Goal: Information Seeking & Learning: Learn about a topic

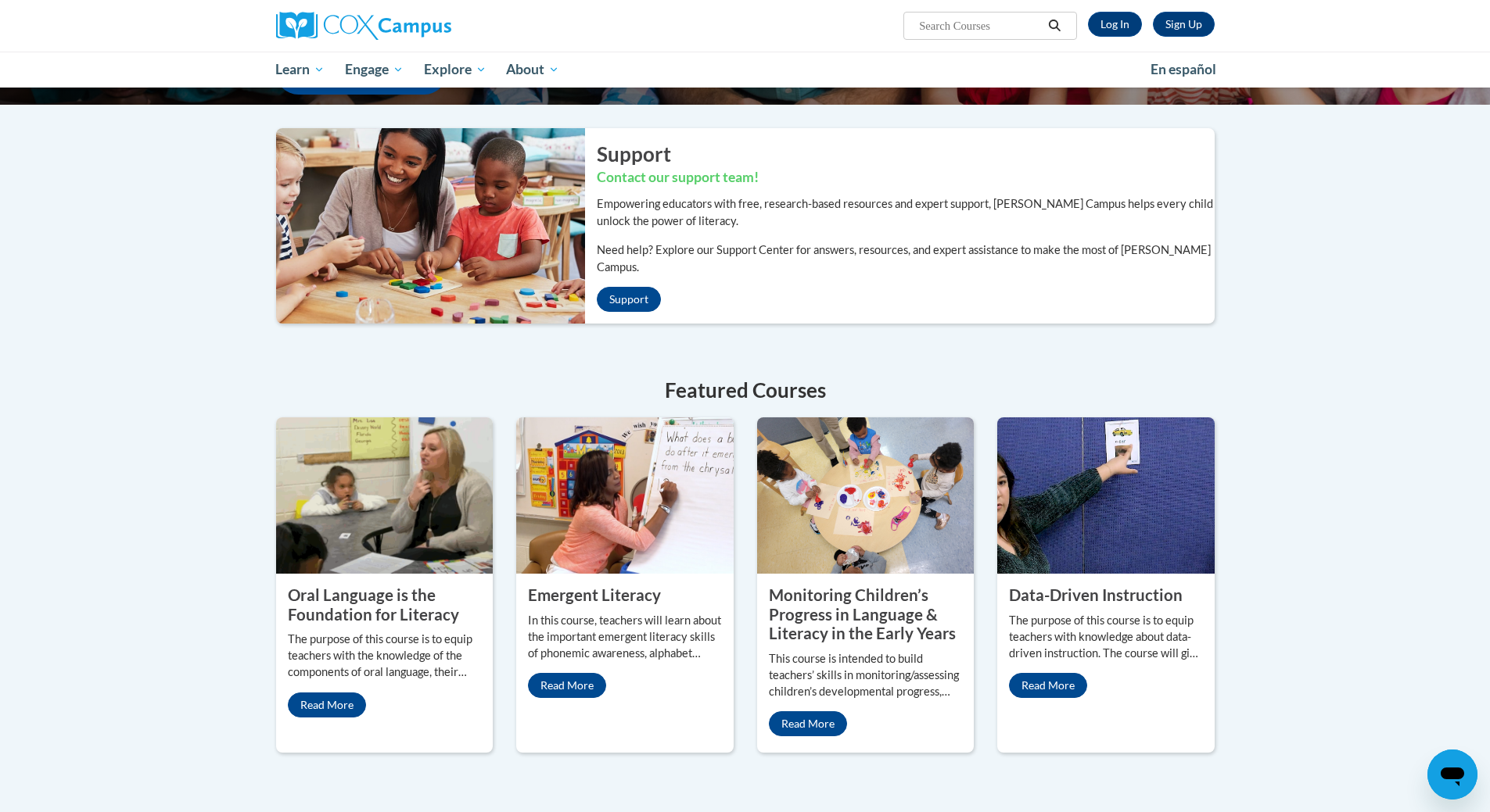
scroll to position [313, 0]
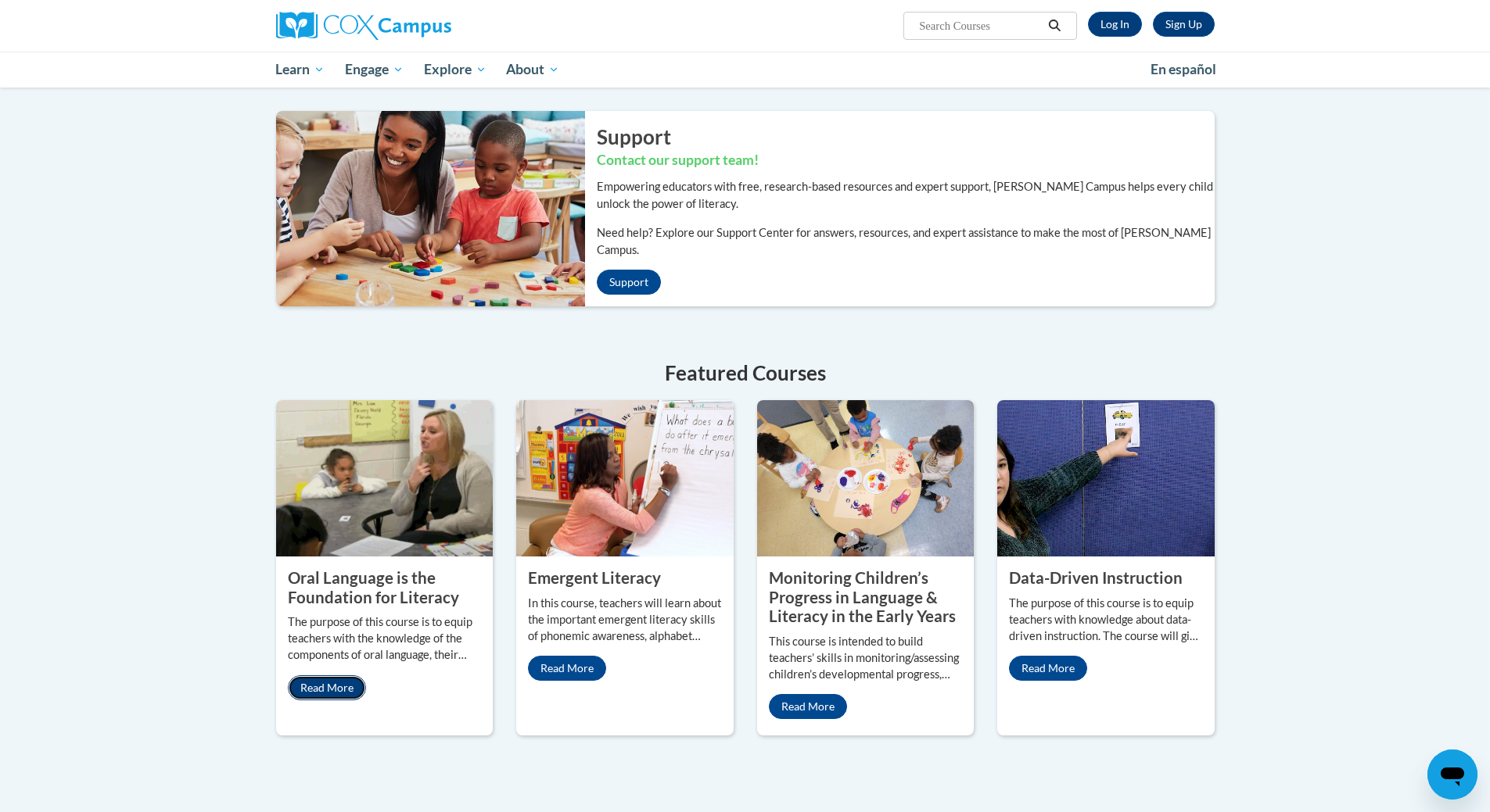
click at [317, 676] on link "Read More" at bounding box center [326, 688] width 78 height 25
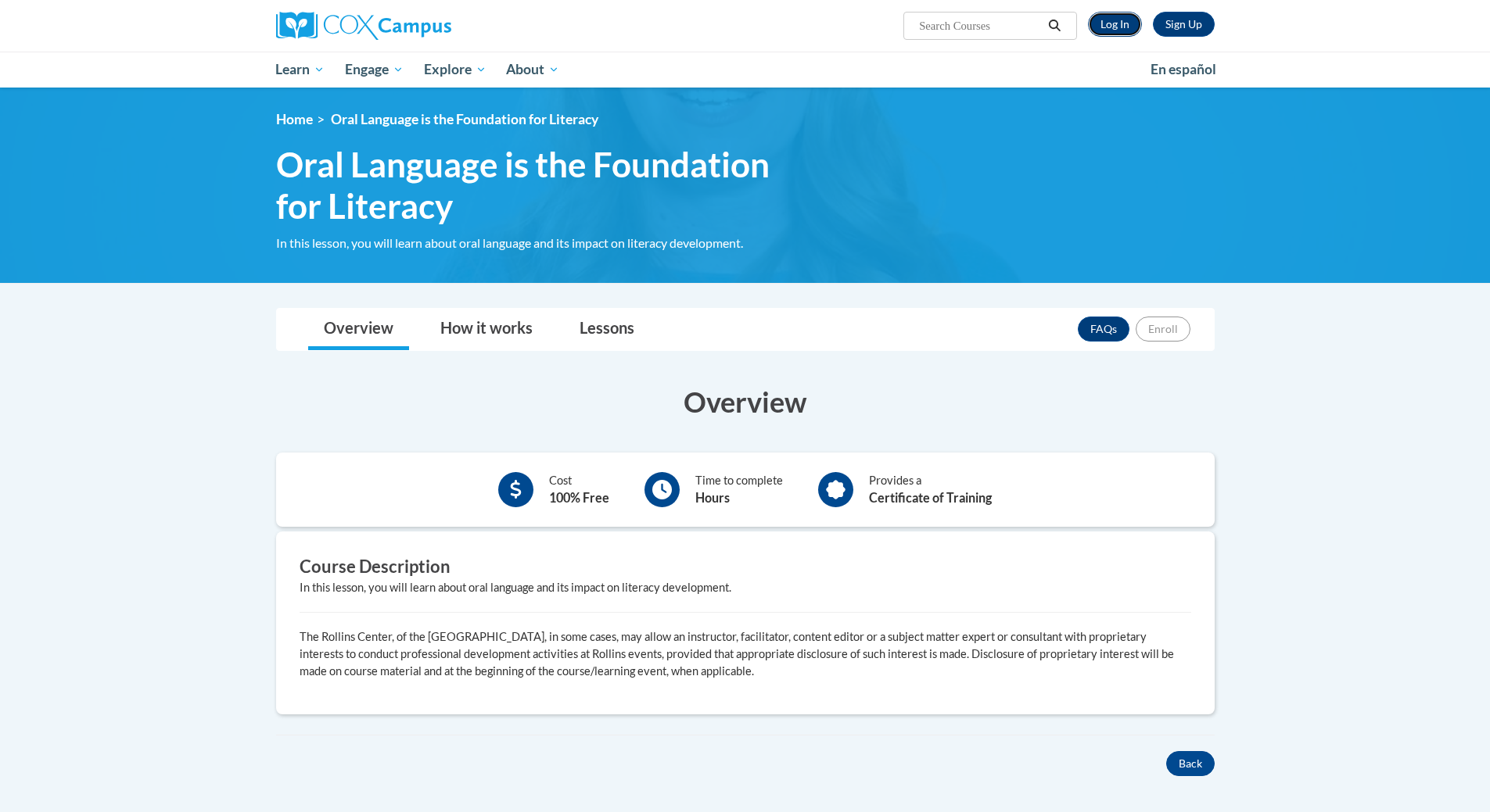
click at [1117, 28] on link "Log In" at bounding box center [1115, 24] width 54 height 25
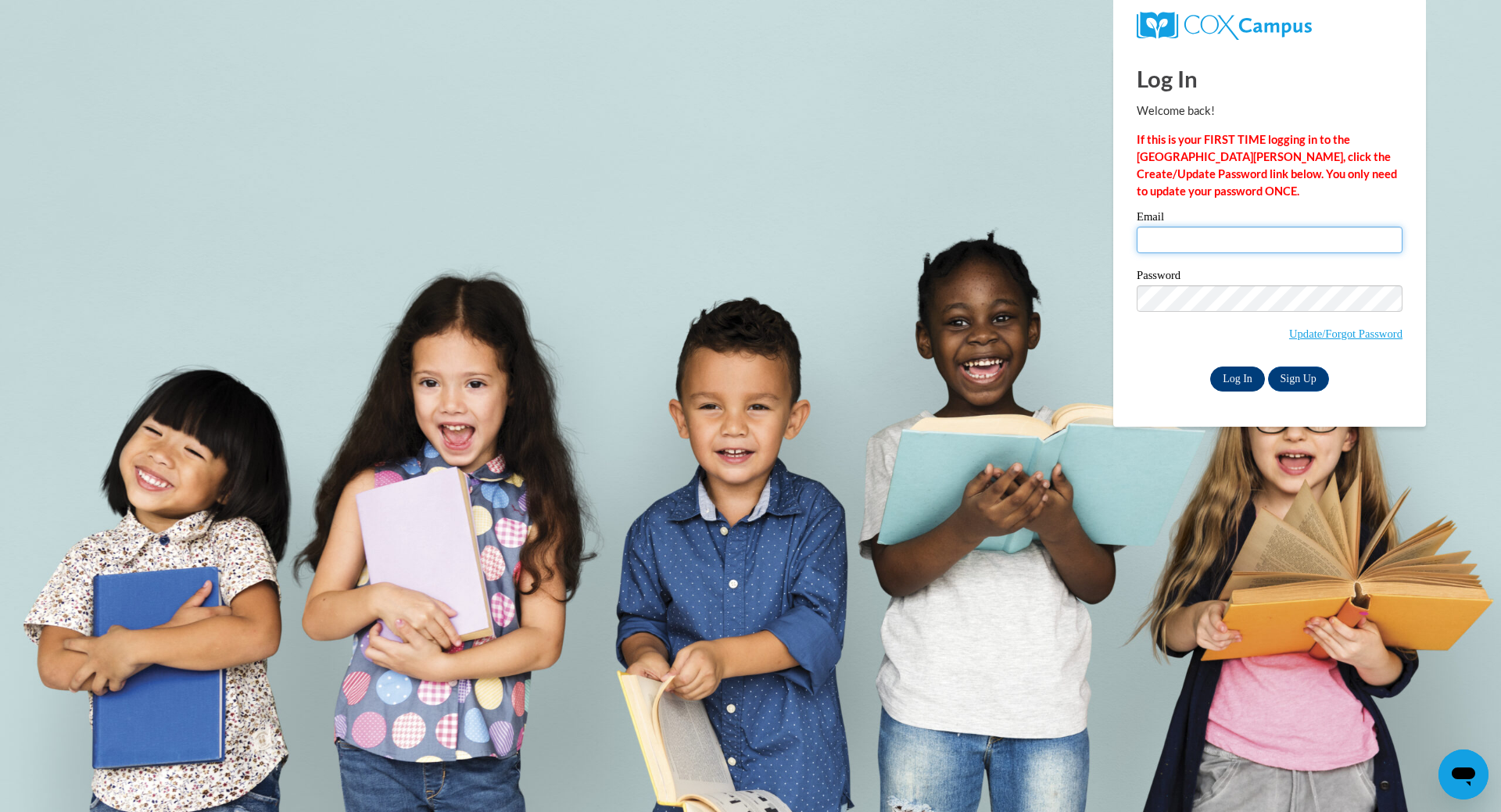
type input "sommer.burkemper@fhsdschools.org"
click at [1240, 371] on input "Log In" at bounding box center [1238, 378] width 55 height 25
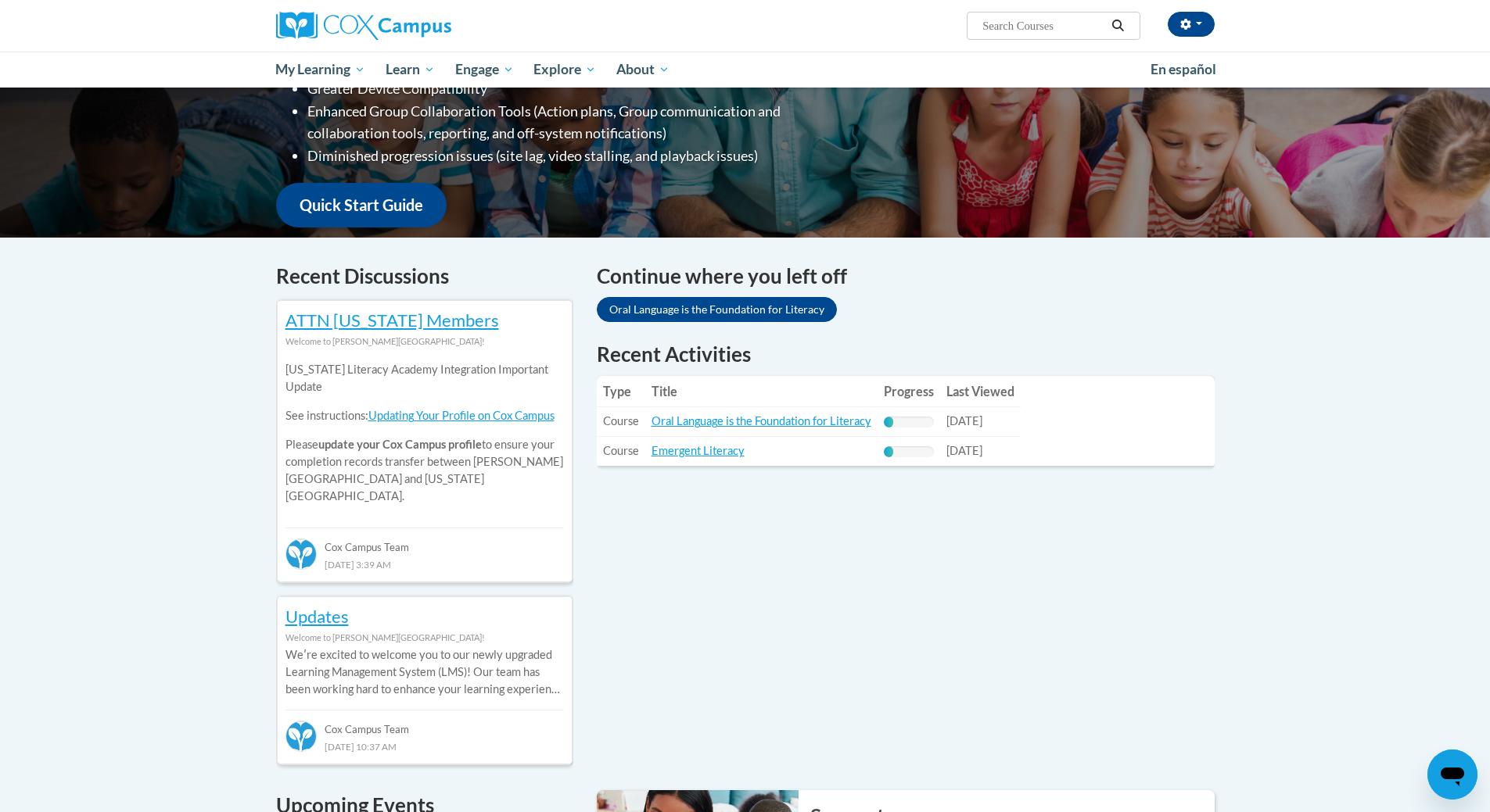
scroll to position [313, 0]
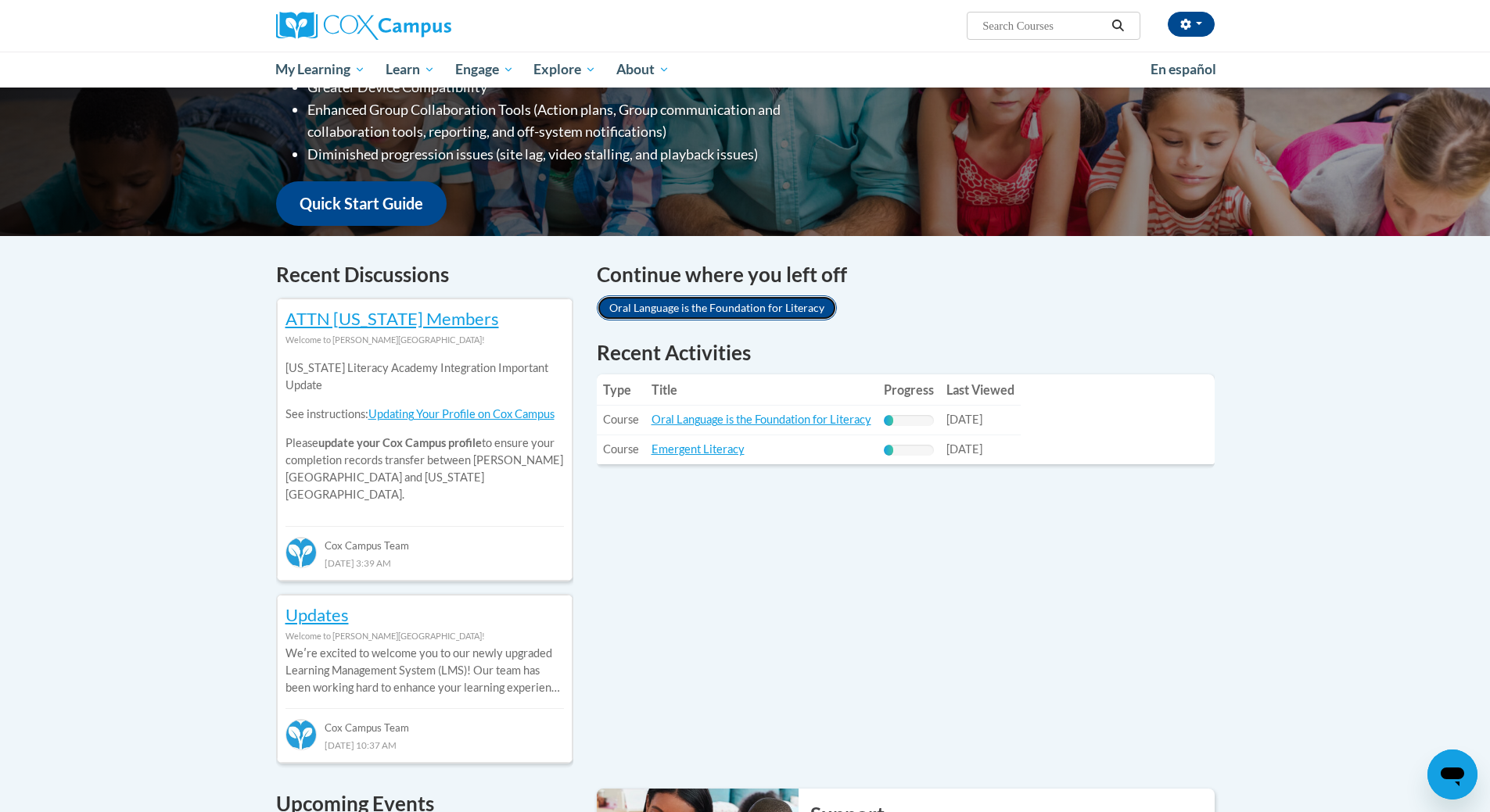
click at [718, 308] on link "Oral Language is the Foundation for Literacy" at bounding box center [716, 308] width 240 height 25
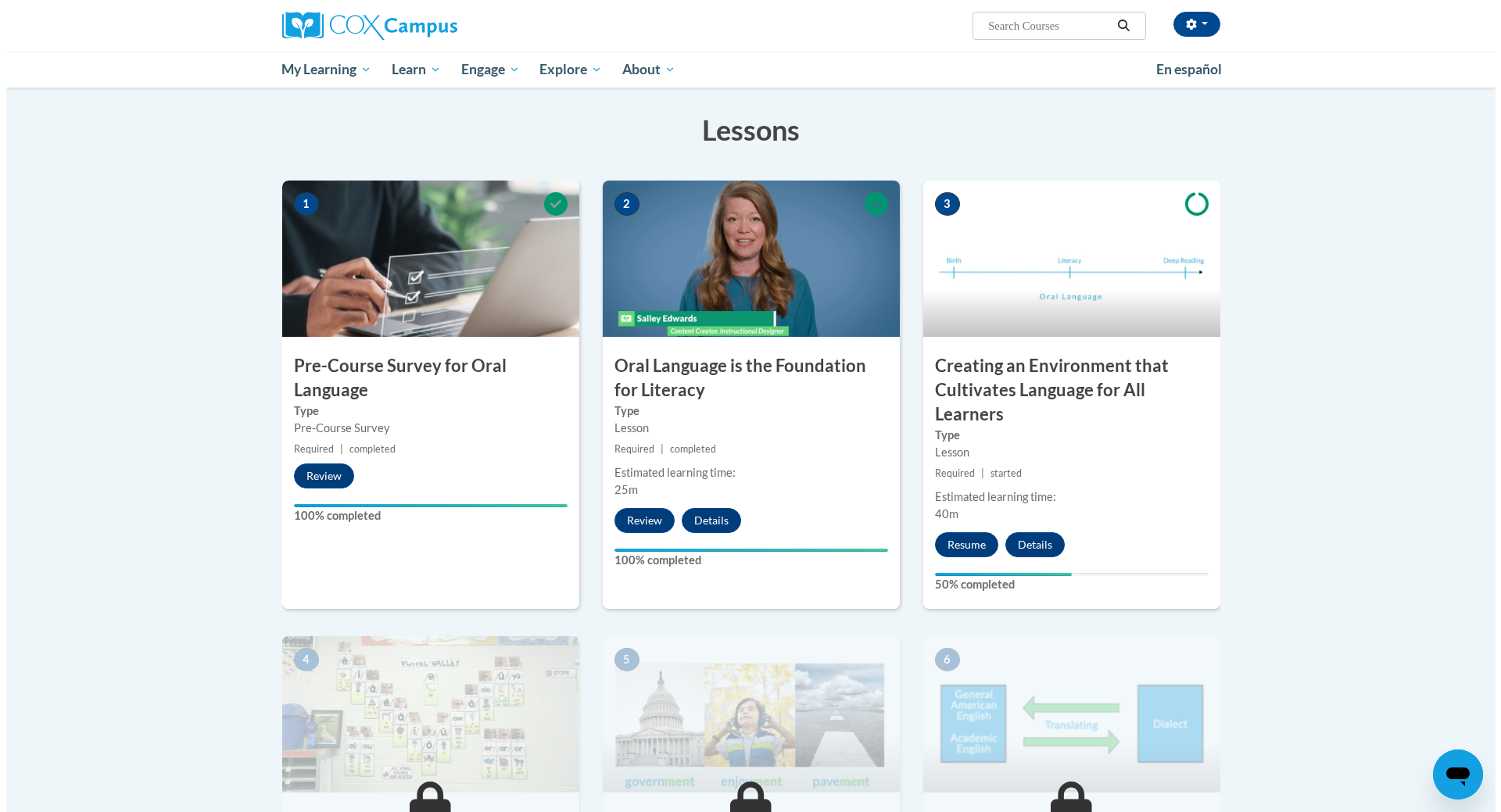
scroll to position [234, 0]
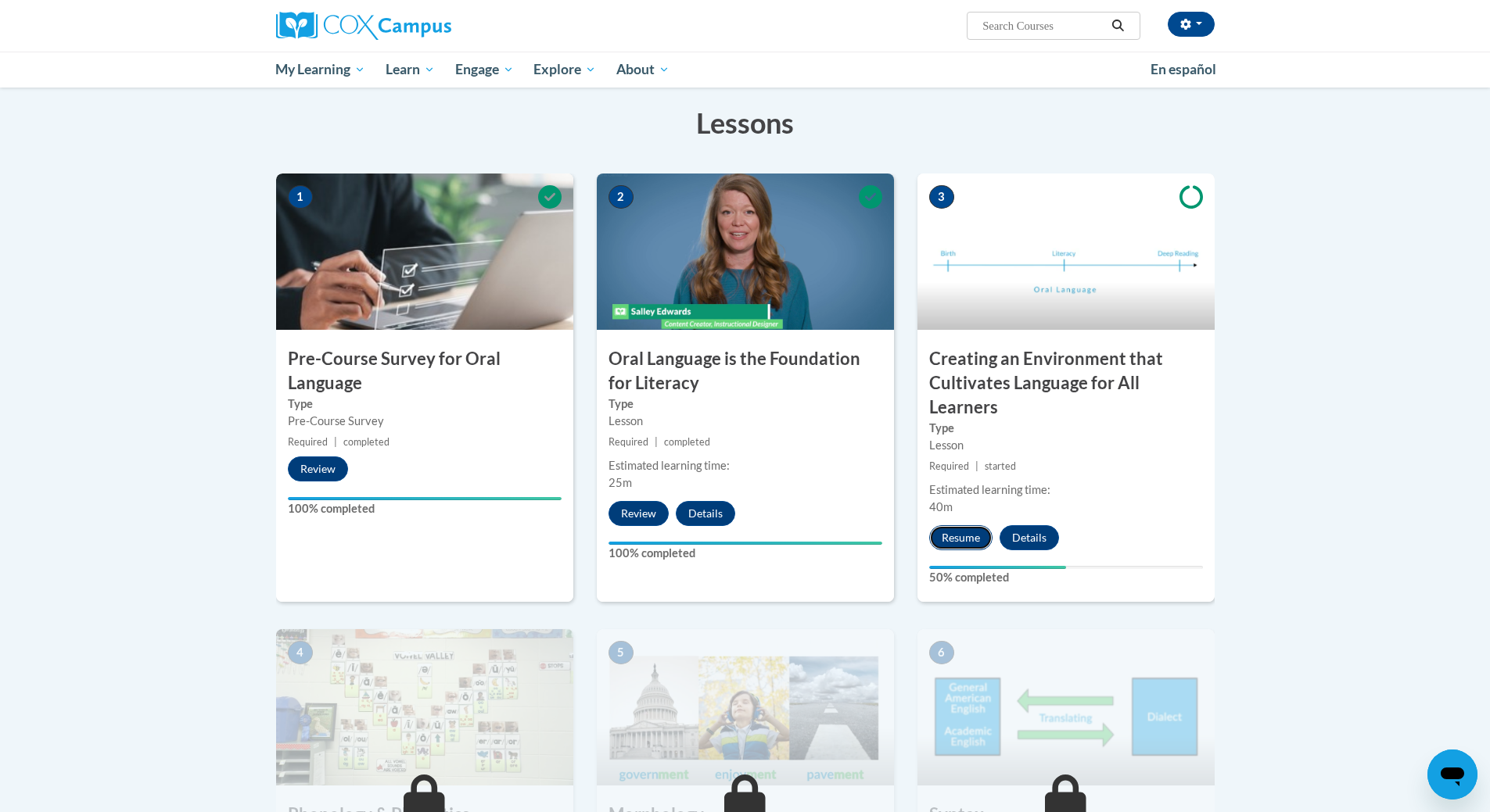
click at [967, 537] on button "Resume" at bounding box center [961, 538] width 63 height 25
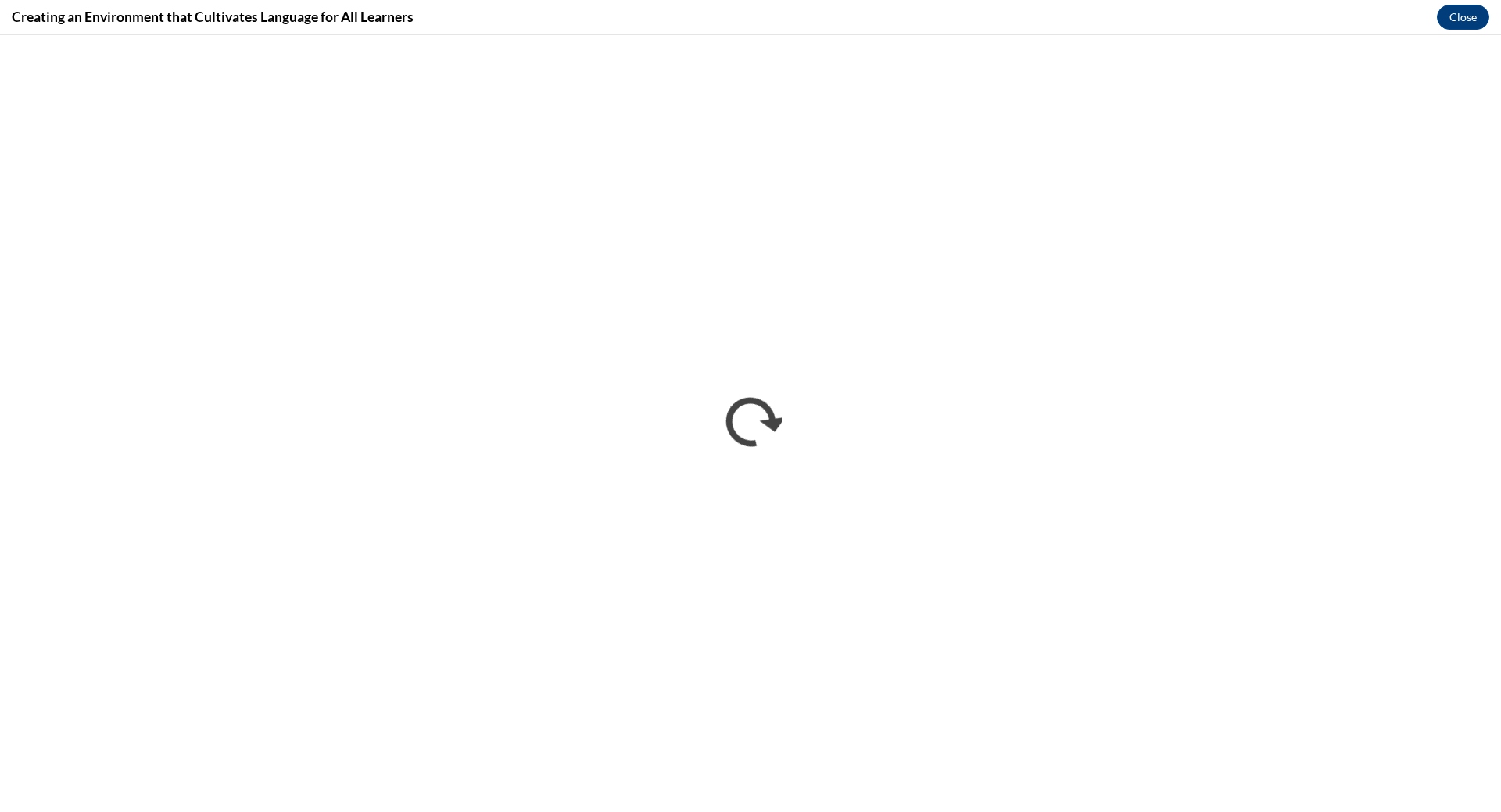
scroll to position [0, 0]
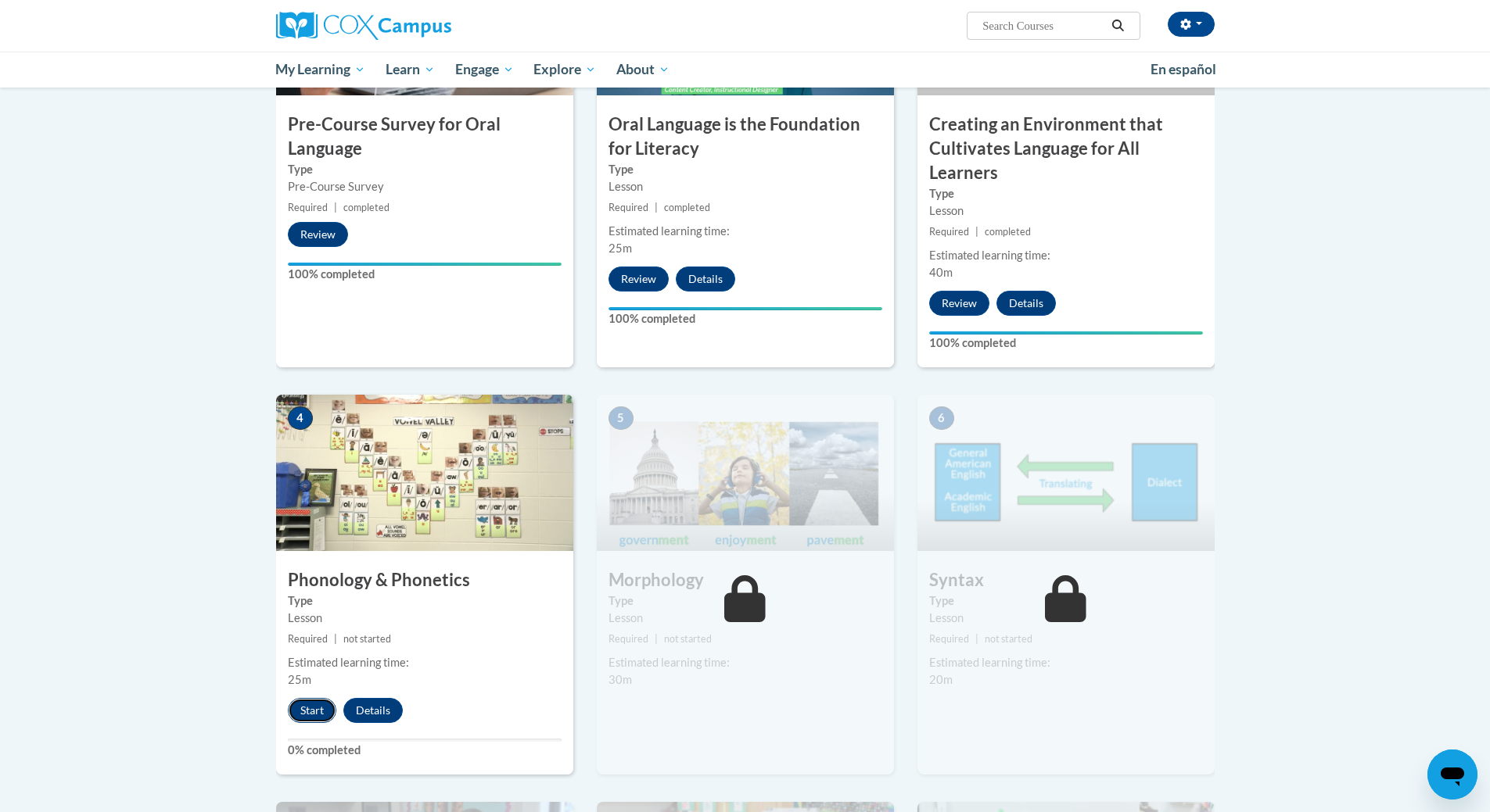
click at [305, 717] on button "Start" at bounding box center [311, 711] width 48 height 25
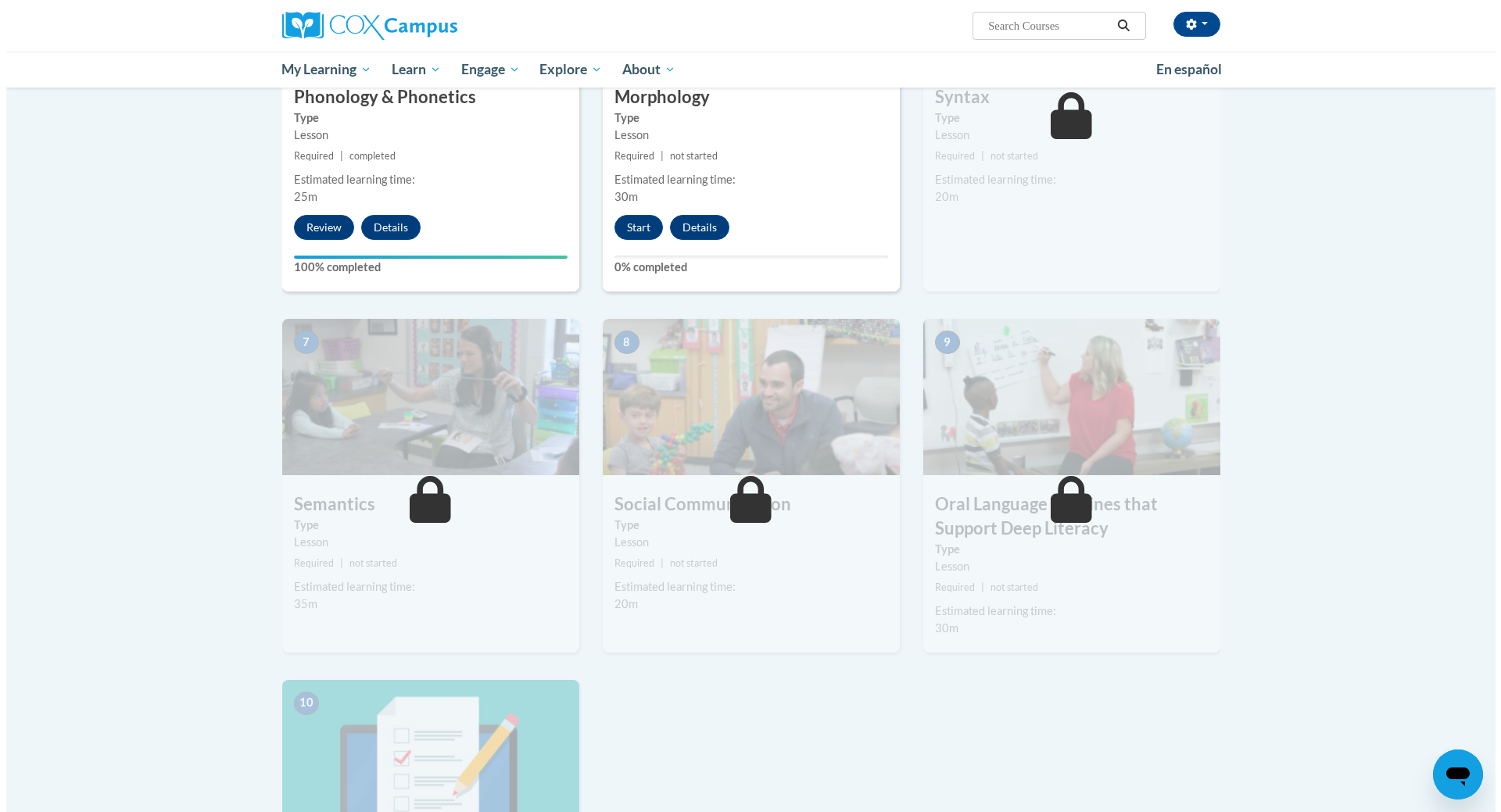
scroll to position [781, 0]
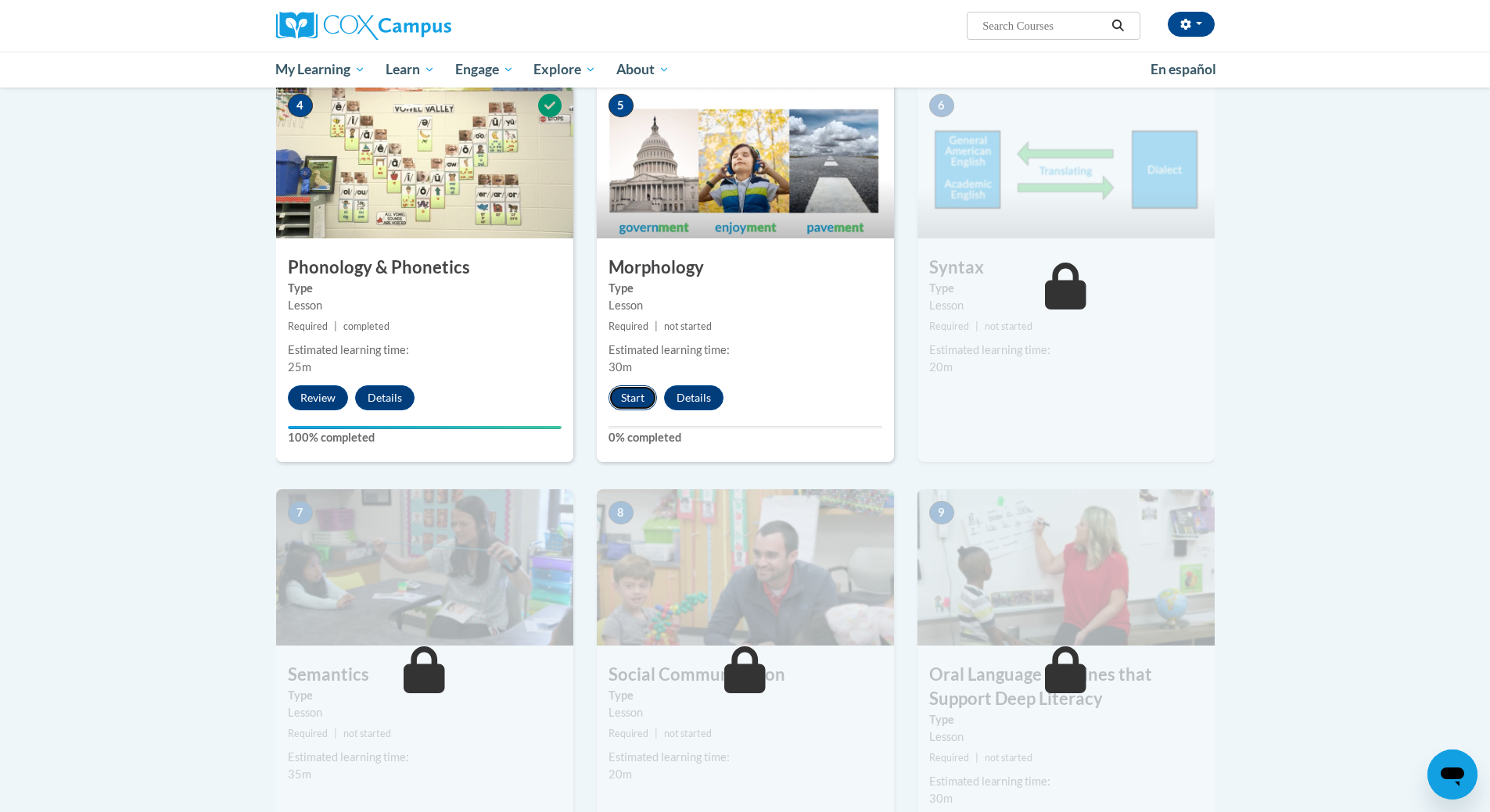
click at [632, 402] on button "Start" at bounding box center [632, 398] width 48 height 25
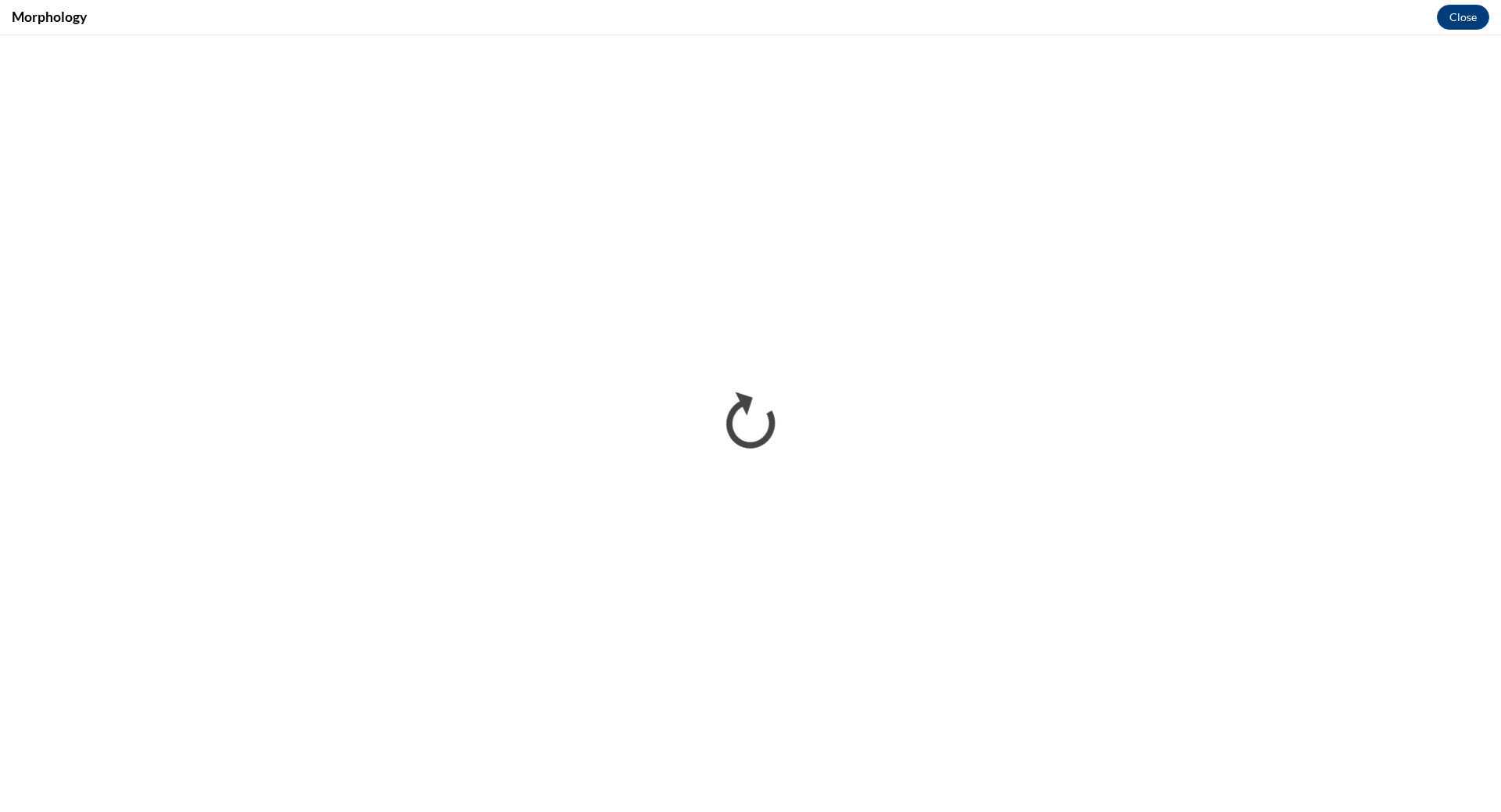
scroll to position [0, 0]
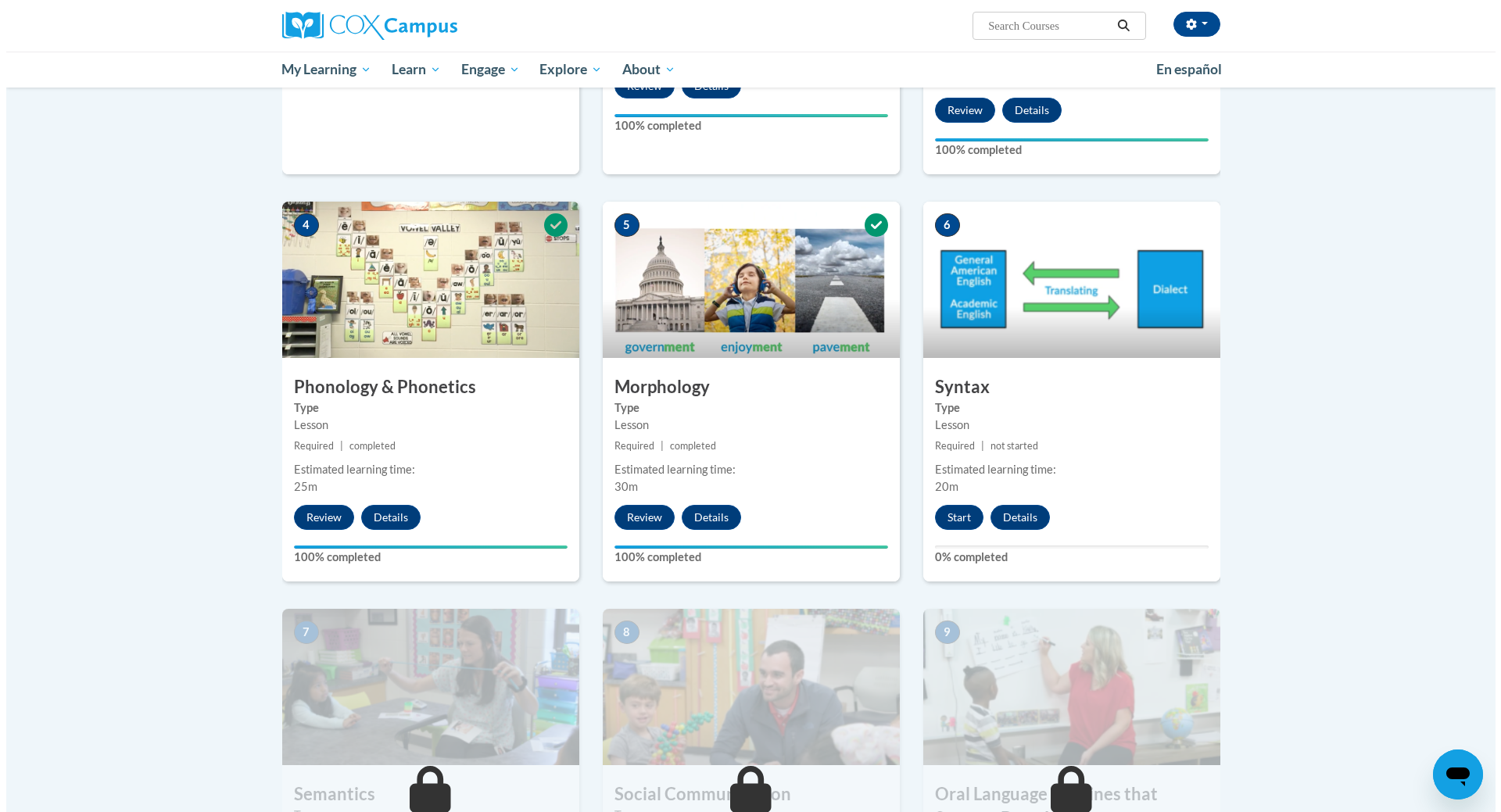
scroll to position [938, 0]
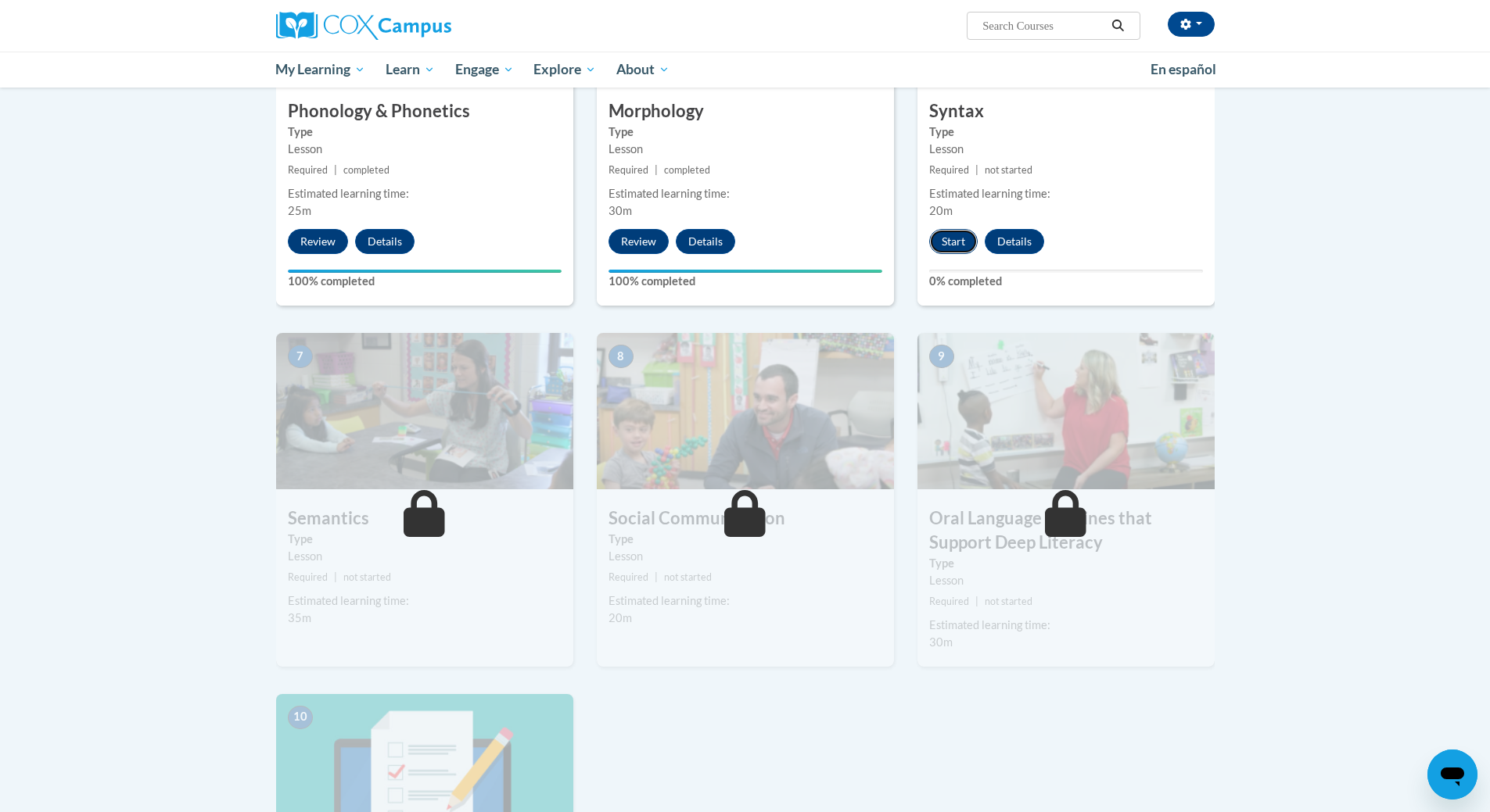
click at [953, 243] on button "Start" at bounding box center [953, 241] width 48 height 25
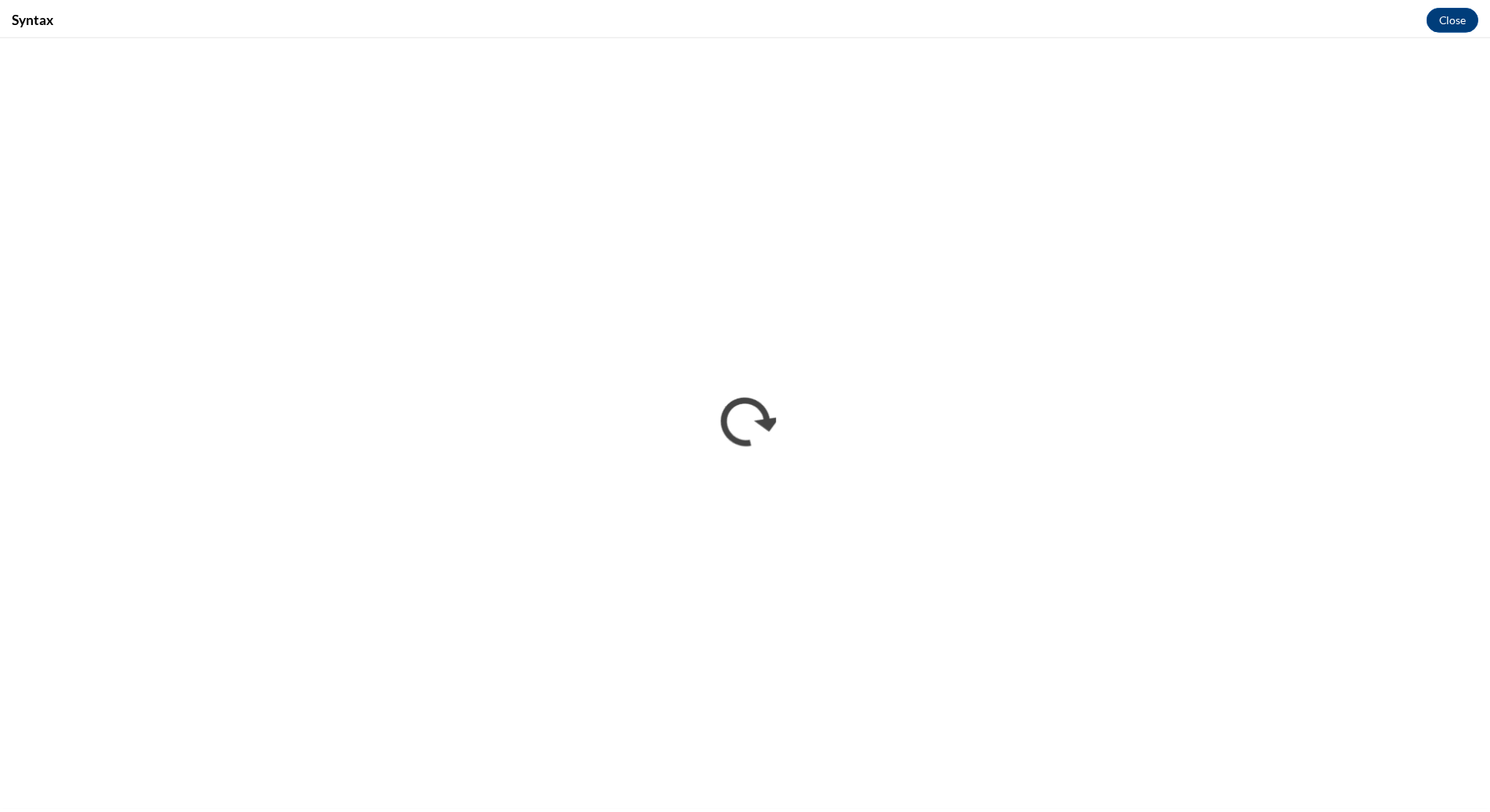
scroll to position [0, 0]
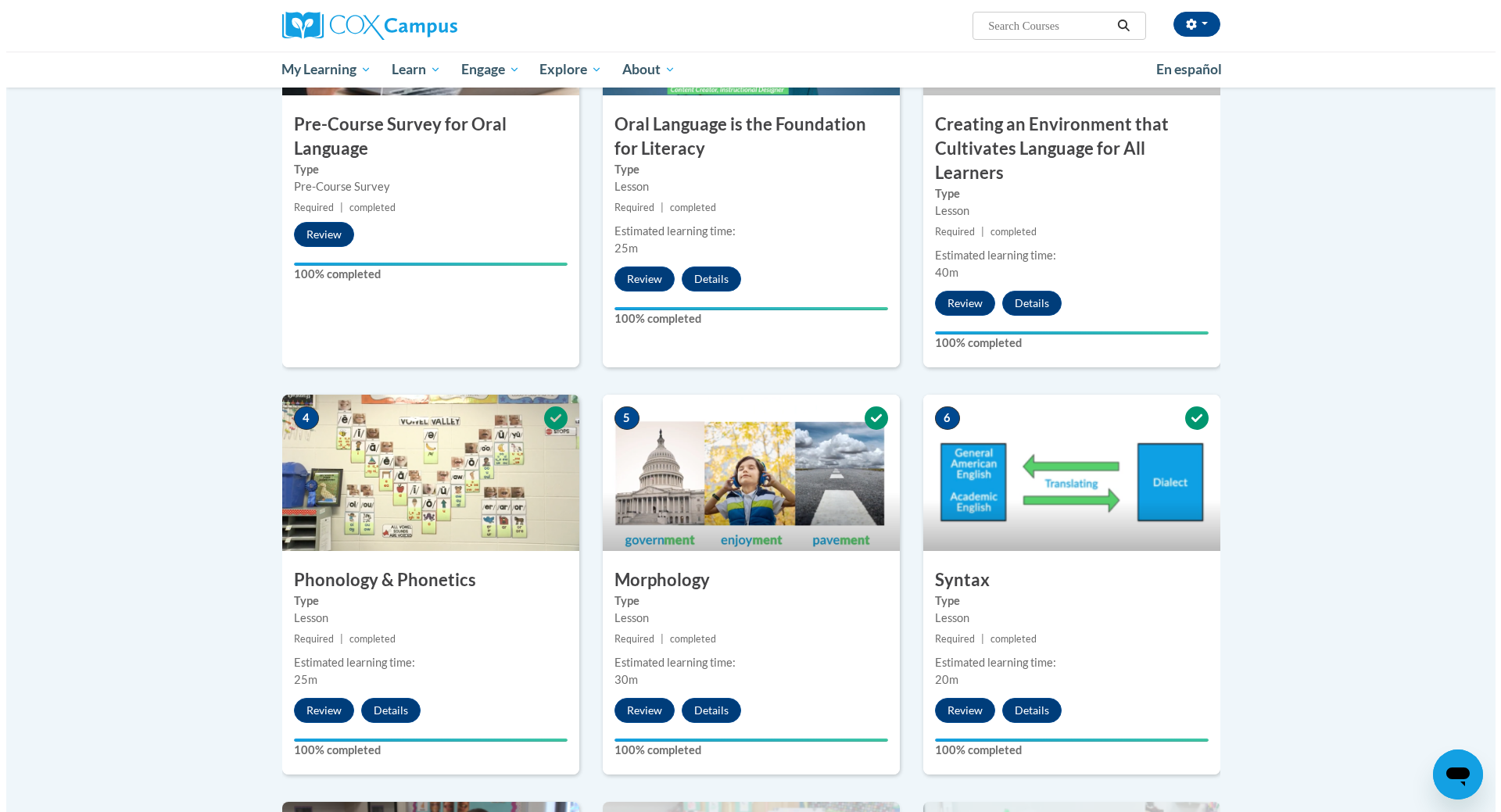
scroll to position [938, 0]
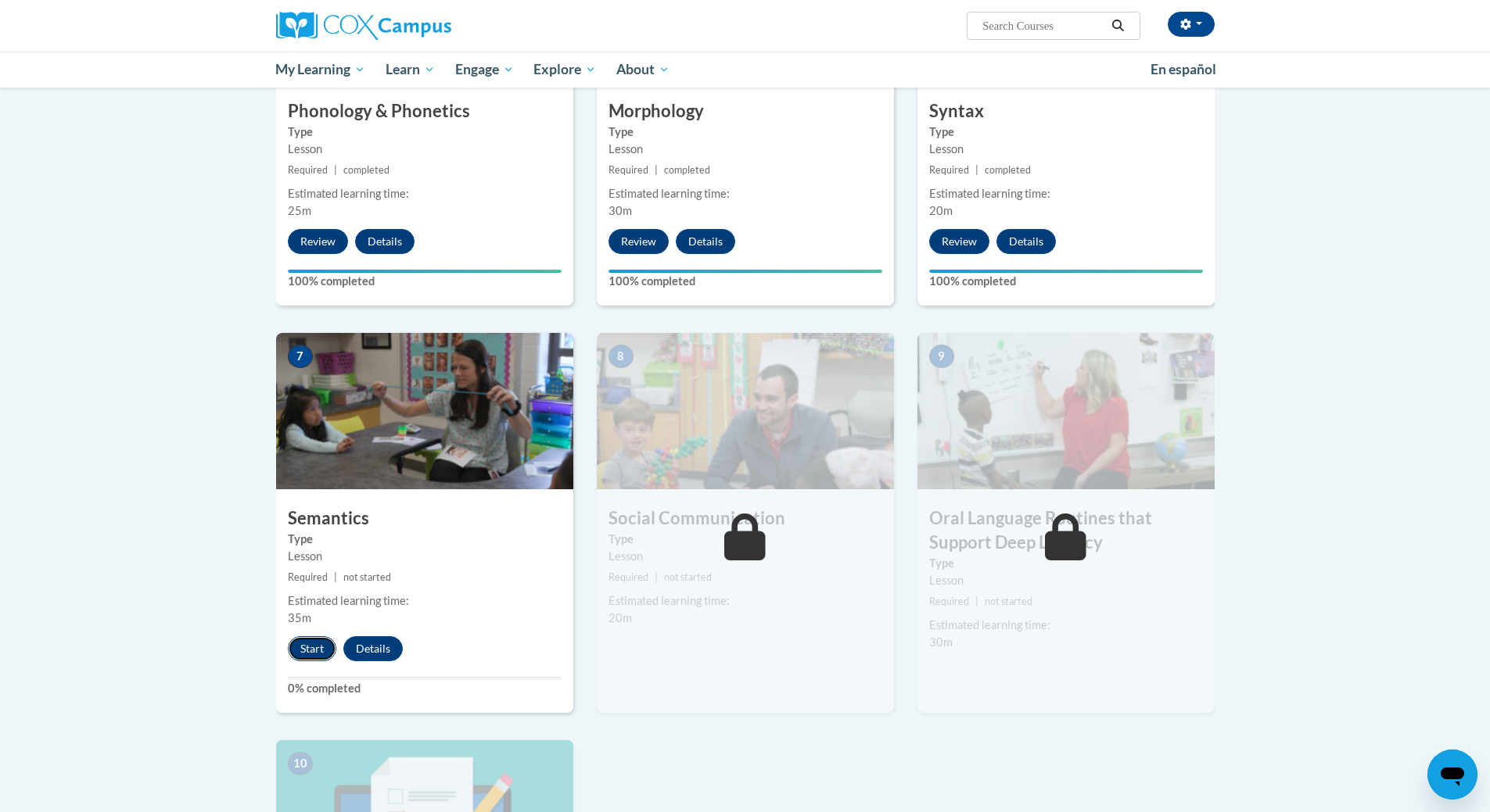
click at [307, 651] on button "Start" at bounding box center [311, 649] width 48 height 25
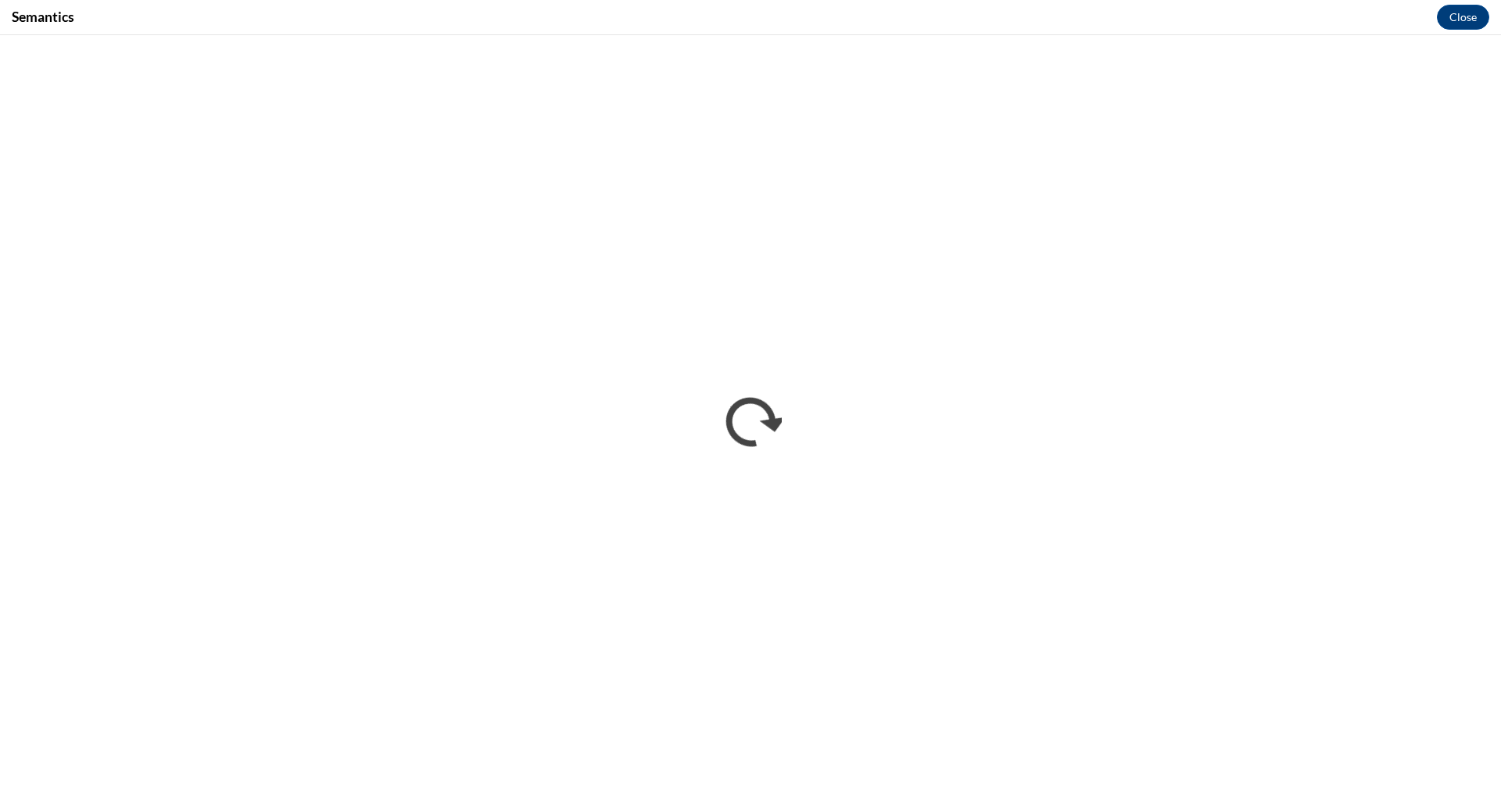
scroll to position [0, 0]
